Goal: Information Seeking & Learning: Learn about a topic

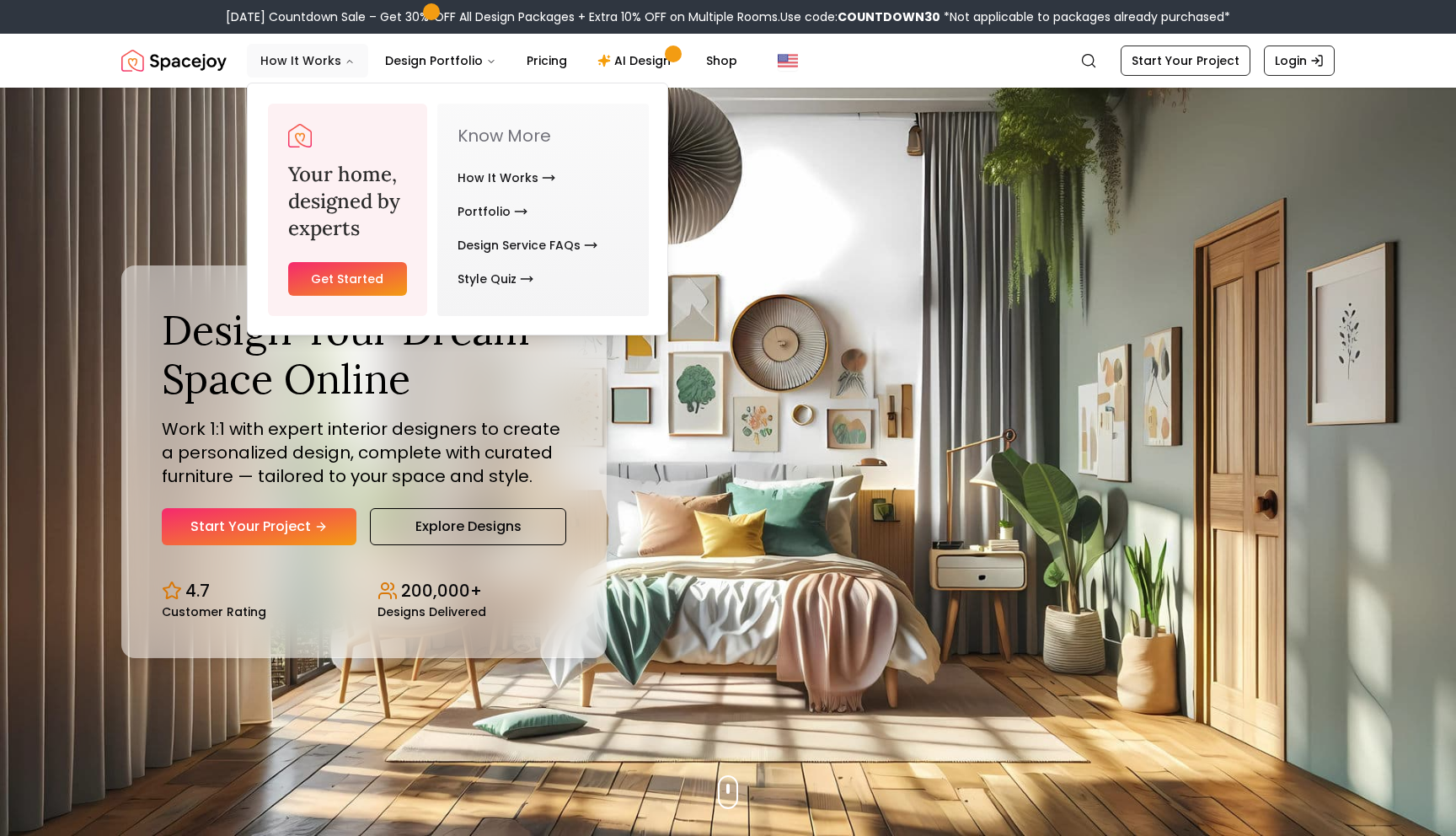
click at [345, 62] on icon "Main" at bounding box center [350, 62] width 10 height 10
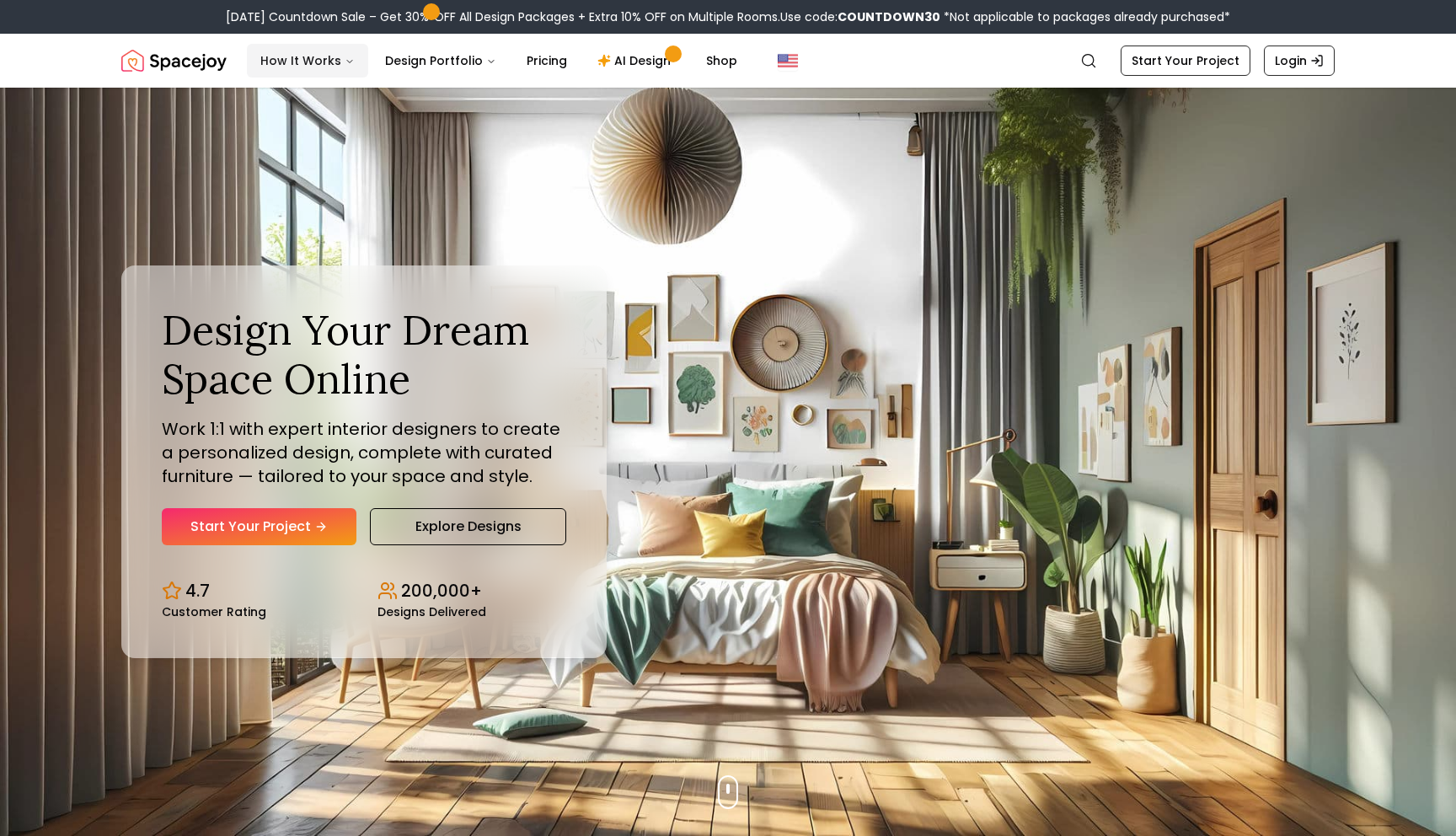
click at [347, 62] on icon "Main" at bounding box center [350, 61] width 5 height 3
click at [540, 59] on link "Pricing" at bounding box center [546, 61] width 67 height 34
